Goal: Communication & Community: Answer question/provide support

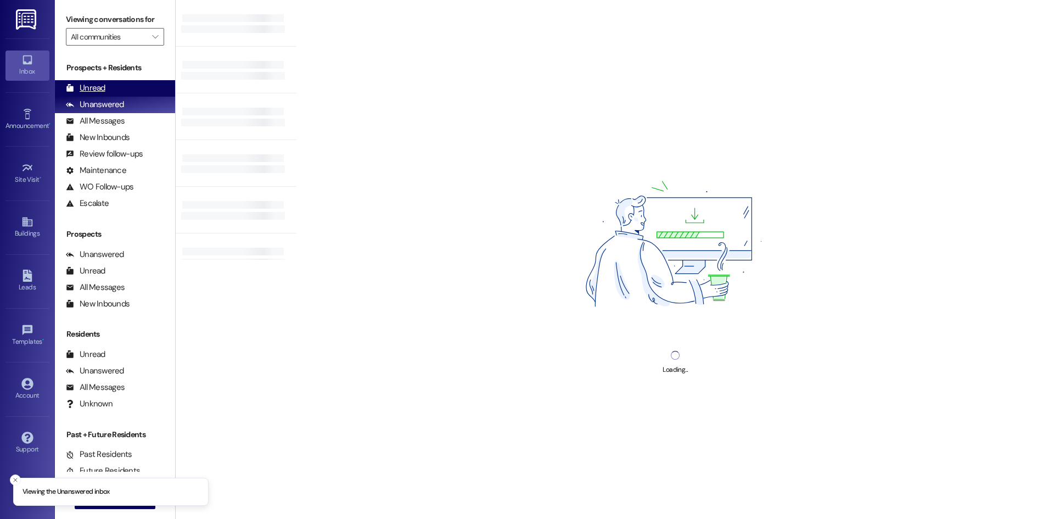
click at [134, 84] on div "Unread (0)" at bounding box center [115, 88] width 120 height 16
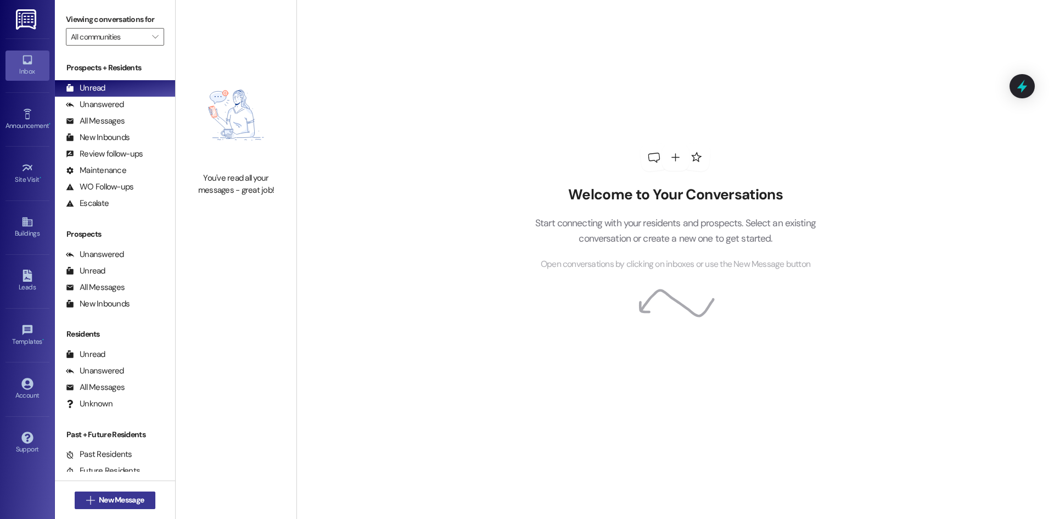
click at [134, 498] on span "New Message" at bounding box center [121, 500] width 45 height 12
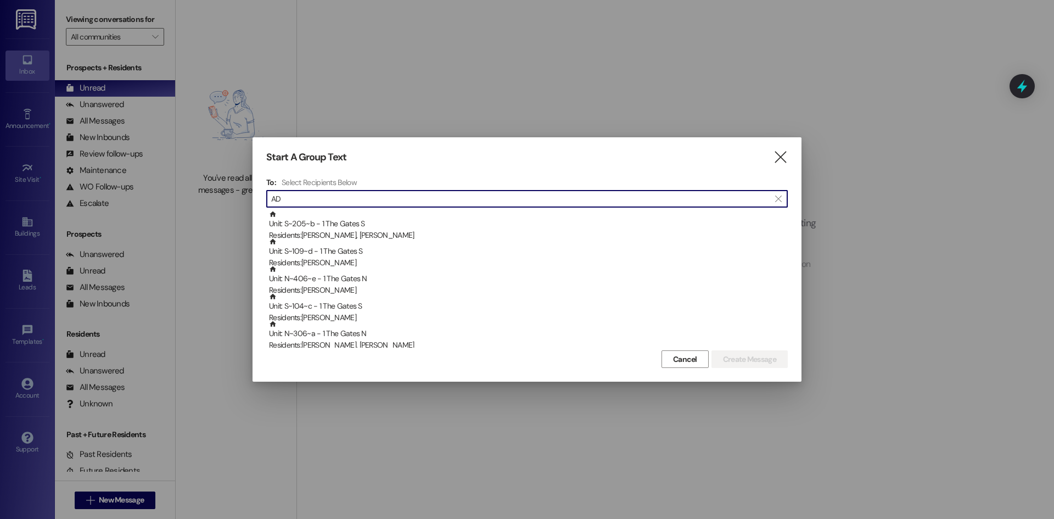
type input "A"
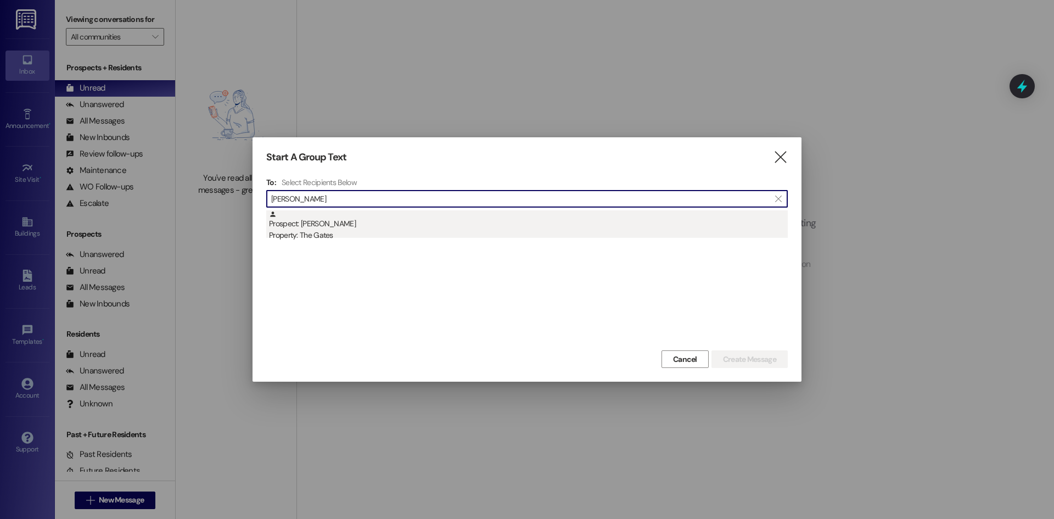
type input "[PERSON_NAME]"
click at [341, 231] on div "Property: The Gates" at bounding box center [528, 235] width 519 height 12
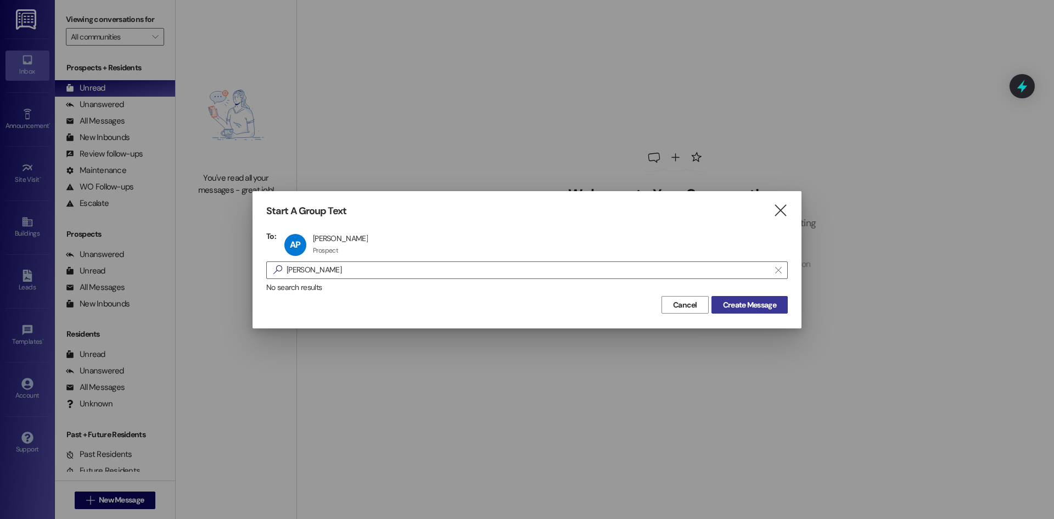
click at [748, 302] on span "Create Message" at bounding box center [749, 305] width 53 height 12
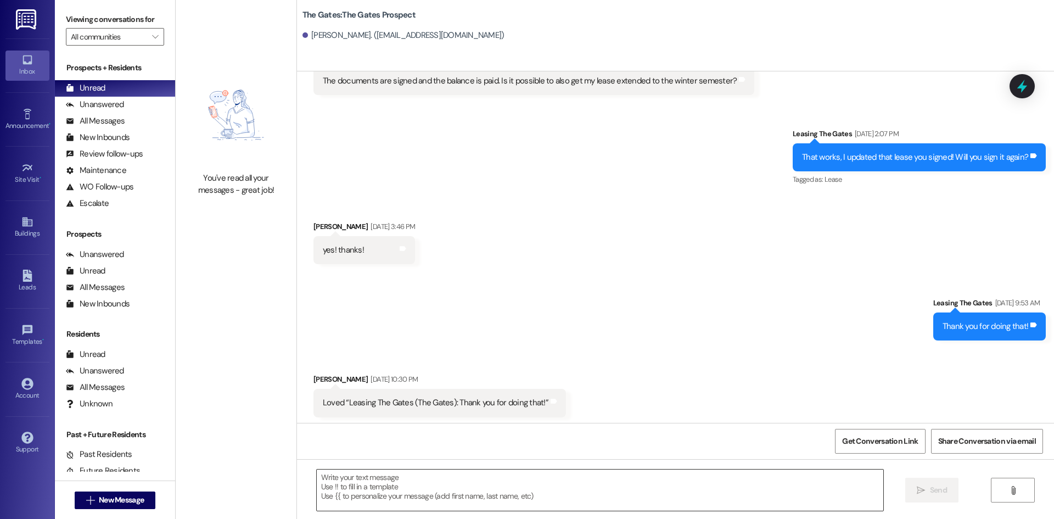
scroll to position [172, 0]
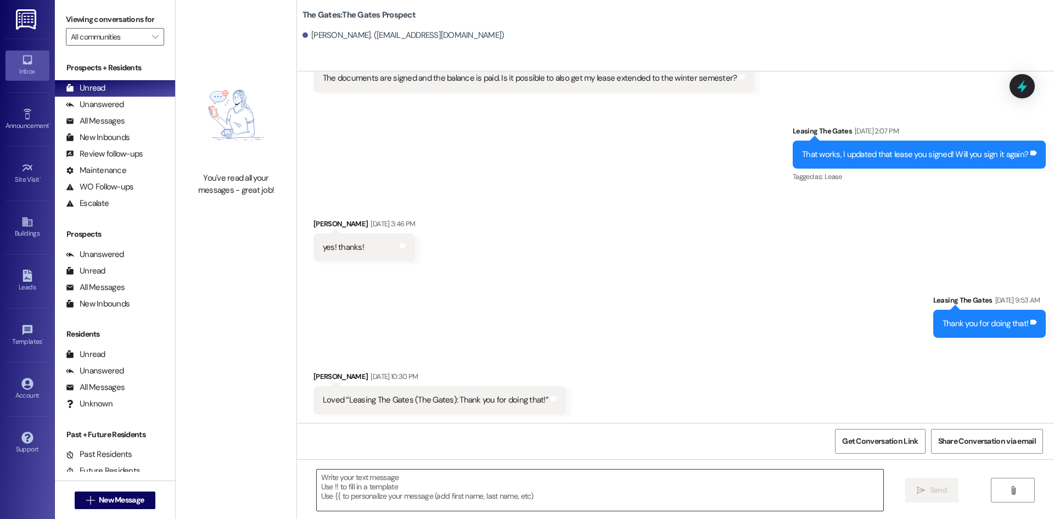
click at [370, 495] on textarea at bounding box center [600, 489] width 566 height 41
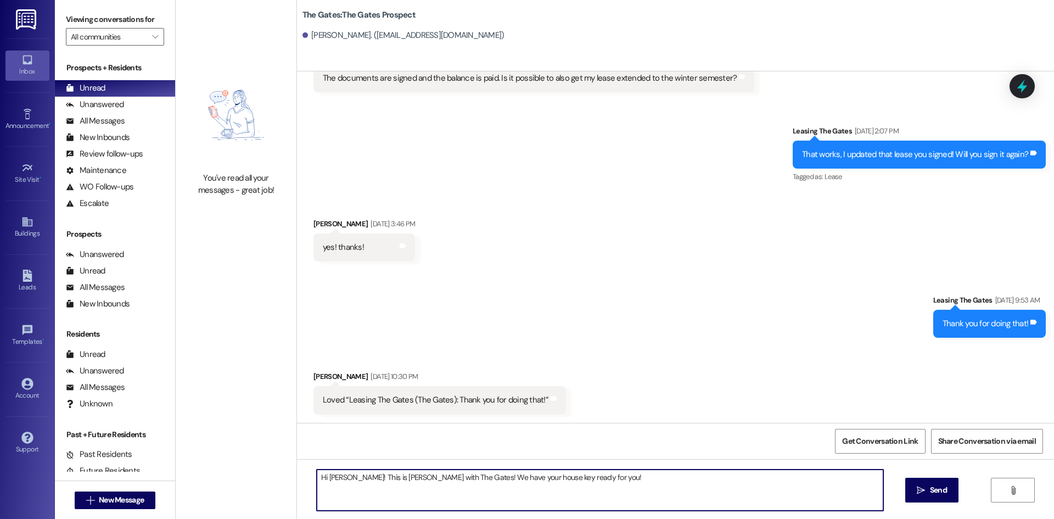
type textarea "Hi [PERSON_NAME]! This is [PERSON_NAME] with The Gates! We have your house key …"
